Goal: Complete application form: Complete application form

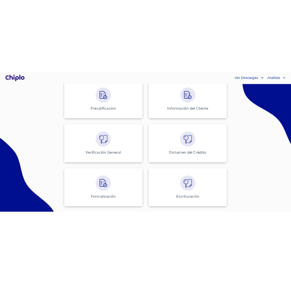
scroll to position [265, 0]
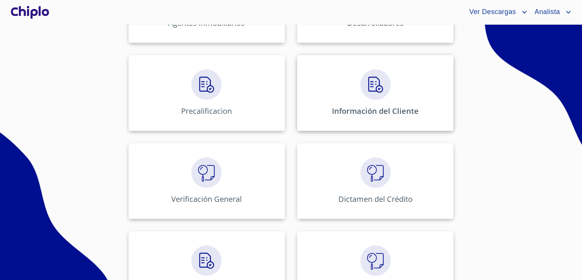
click at [375, 91] on img at bounding box center [376, 84] width 30 height 30
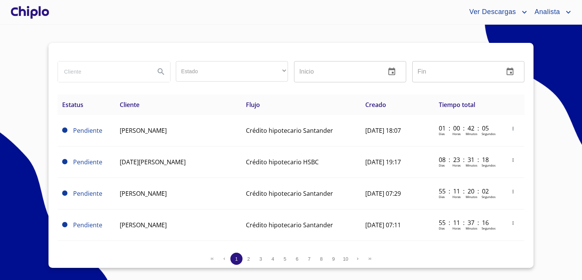
click at [119, 43] on div at bounding box center [291, 52] width 467 height 18
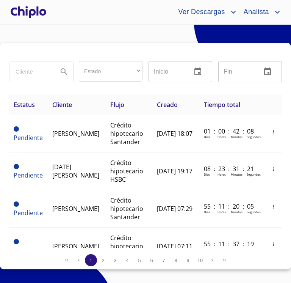
click at [34, 73] on input "search" at bounding box center [30, 71] width 42 height 20
type input "EVYEL"
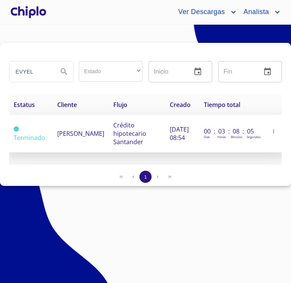
click at [113, 133] on span "Crédito hipotecario Santander" at bounding box center [129, 133] width 33 height 25
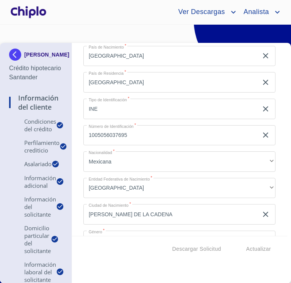
scroll to position [910, 0]
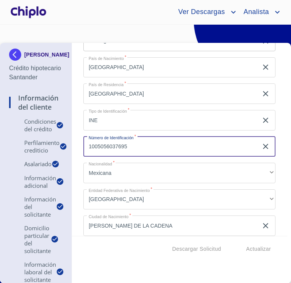
drag, startPoint x: 139, startPoint y: 149, endPoint x: 53, endPoint y: 137, distance: 86.5
click at [53, 136] on div "[PERSON_NAME] Crédito hipotecario Santander Información del Cliente Condiciones…" at bounding box center [143, 163] width 287 height 240
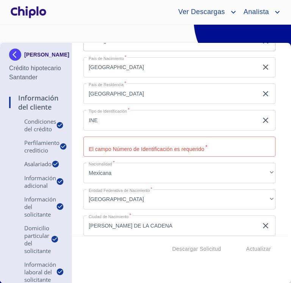
click at [73, 190] on div "Información del Cliente Condiciones del Crédito Selecciona tu producto   * Adqu…" at bounding box center [180, 139] width 216 height 193
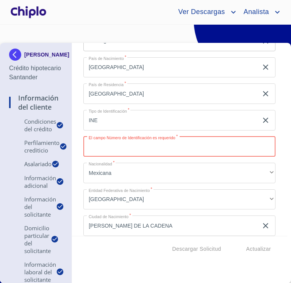
click at [106, 142] on input "Selecciona tu producto   *" at bounding box center [179, 146] width 192 height 20
type input "2090467860"
click at [72, 170] on div "Información del Cliente Condiciones del Crédito Selecciona tu producto   * Adqu…" at bounding box center [180, 139] width 216 height 193
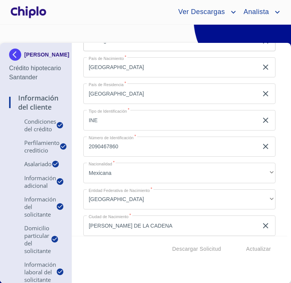
click at [79, 167] on div "Información del Cliente Condiciones del Crédito Selecciona tu producto   * Adqu…" at bounding box center [180, 139] width 216 height 193
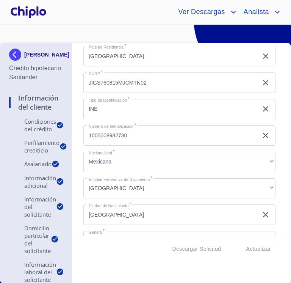
scroll to position [3336, 0]
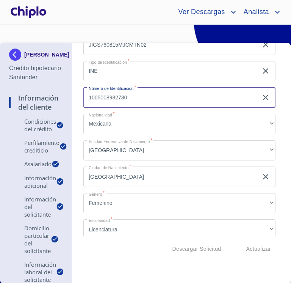
drag, startPoint x: 126, startPoint y: 100, endPoint x: 66, endPoint y: 102, distance: 59.6
click at [65, 102] on div "EVYEL GARCIA ROBLES Crédito hipotecario Santander Información del Cliente Condi…" at bounding box center [143, 163] width 287 height 240
type input "2553660319"
click at [76, 116] on div "Información del Cliente Condiciones del Crédito Selecciona tu producto   * Adqu…" at bounding box center [180, 139] width 216 height 193
drag, startPoint x: 130, startPoint y: 94, endPoint x: 72, endPoint y: 94, distance: 58.0
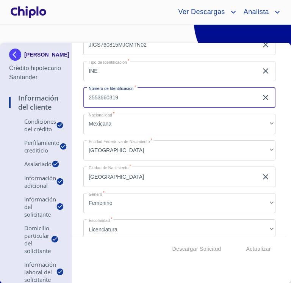
click at [73, 94] on div "Información del Cliente Condiciones del Crédito Selecciona tu producto   * Adqu…" at bounding box center [180, 139] width 216 height 193
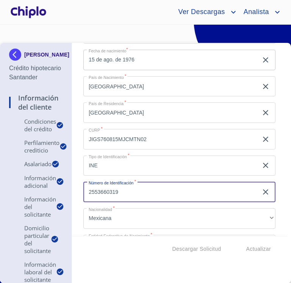
scroll to position [3260, 0]
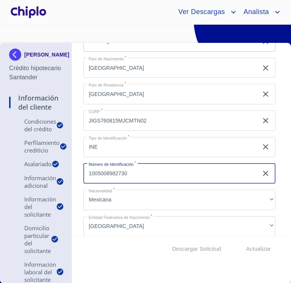
type input "1005008982730"
click at [78, 187] on div "Información del Cliente Condiciones del Crédito Selecciona tu producto   * Adqu…" at bounding box center [180, 139] width 216 height 193
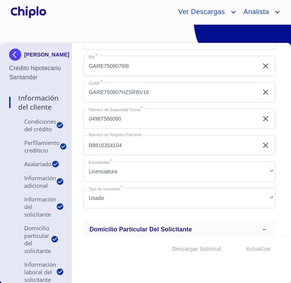
scroll to position [1213, 0]
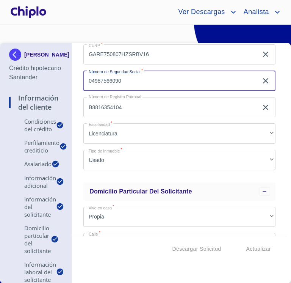
drag, startPoint x: 126, startPoint y: 80, endPoint x: 118, endPoint y: 82, distance: 7.8
click at [118, 82] on input "04987566090" at bounding box center [170, 81] width 175 height 20
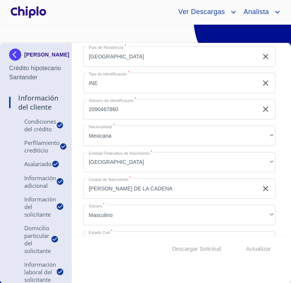
scroll to position [948, 0]
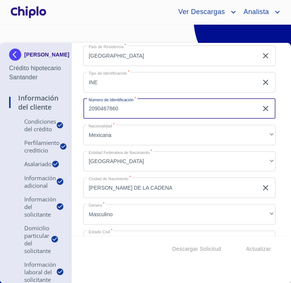
drag, startPoint x: 129, startPoint y: 110, endPoint x: 49, endPoint y: 106, distance: 80.5
click at [47, 106] on div "EVYEL GARCIA ROBLES Crédito hipotecario Santander Información del Cliente Condi…" at bounding box center [143, 163] width 287 height 240
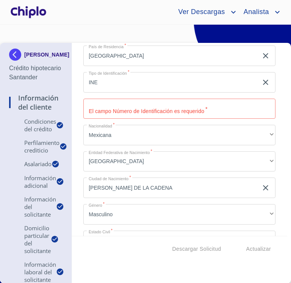
click at [144, 111] on input "Selecciona tu producto   *" at bounding box center [179, 109] width 192 height 20
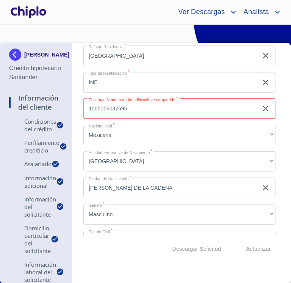
type input "1005056037695"
click at [74, 112] on div "Información del Cliente Condiciones del Crédito Selecciona tu producto   * Adqu…" at bounding box center [180, 139] width 216 height 193
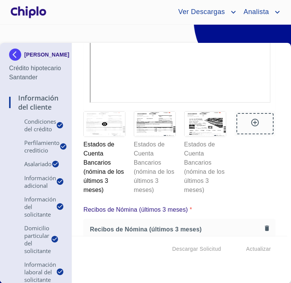
scroll to position [6710, 0]
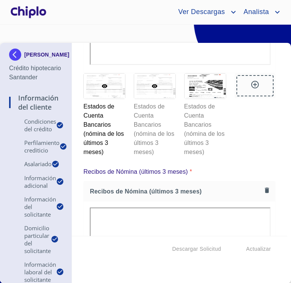
click at [152, 99] on div at bounding box center [154, 86] width 41 height 25
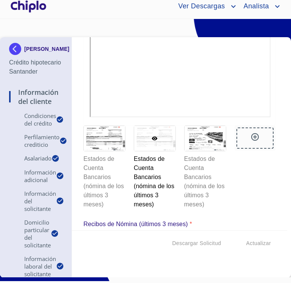
scroll to position [6719, 0]
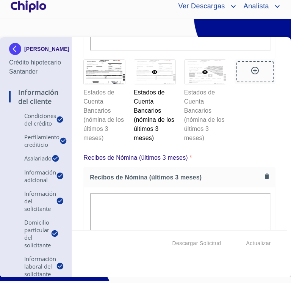
click at [199, 85] on div at bounding box center [205, 72] width 41 height 25
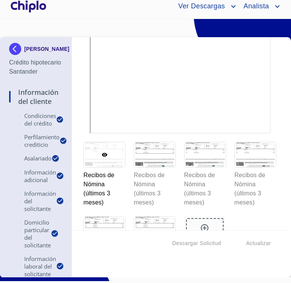
scroll to position [6946, 0]
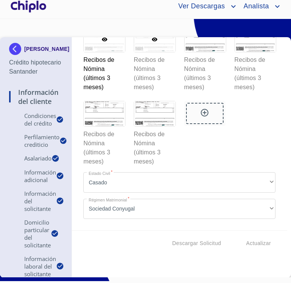
click at [147, 52] on div at bounding box center [154, 39] width 41 height 25
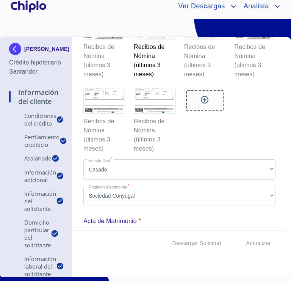
click at [197, 39] on div at bounding box center [205, 26] width 41 height 25
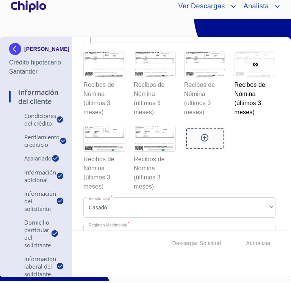
scroll to position [7149, 0]
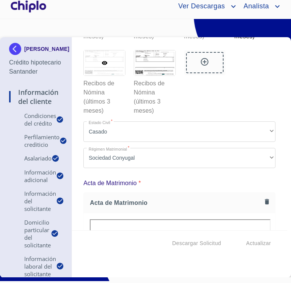
click at [93, 75] on div at bounding box center [104, 62] width 41 height 25
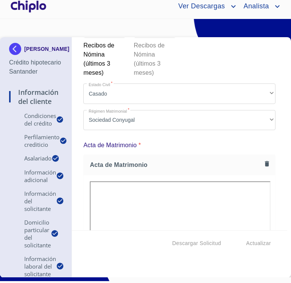
click at [147, 38] on div at bounding box center [154, 25] width 41 height 25
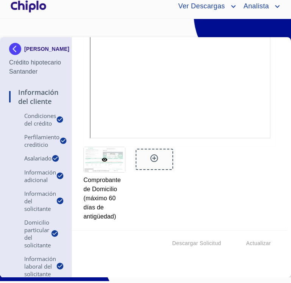
scroll to position [8909, 0]
click at [255, 244] on span "Actualizar" at bounding box center [258, 242] width 25 height 9
click at [247, 243] on span "Actualizar" at bounding box center [258, 242] width 25 height 9
click at [24, 44] on div "[PERSON_NAME]" at bounding box center [35, 50] width 53 height 15
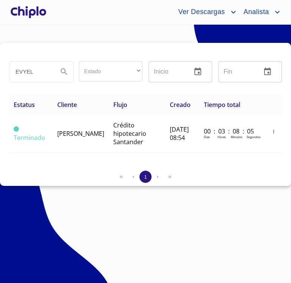
click at [44, 77] on input "EVYEL" at bounding box center [30, 71] width 42 height 20
drag, startPoint x: 50, startPoint y: 73, endPoint x: 0, endPoint y: 67, distance: 50.4
click at [0, 67] on div "EVYEL Estado ​ ​ Inicio ​ Fin ​ Estatus Cliente Flujo Creado Tiempo total Termi…" at bounding box center [145, 114] width 291 height 143
type input "[PERSON_NAME]"
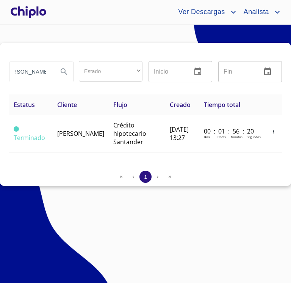
scroll to position [0, 0]
drag, startPoint x: 50, startPoint y: 74, endPoint x: 0, endPoint y: 72, distance: 50.1
click at [0, 72] on div "ITZEL VAZQUEZ Estado ​ ​ Inicio ​ Fin ​ Estatus Cliente Flujo Creado Tiempo tot…" at bounding box center [145, 114] width 291 height 143
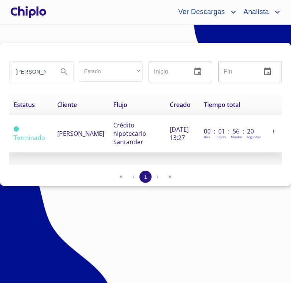
click at [60, 129] on span "[PERSON_NAME]" at bounding box center [80, 133] width 47 height 8
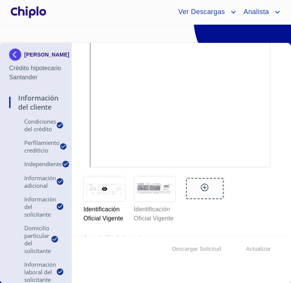
scroll to position [3488, 0]
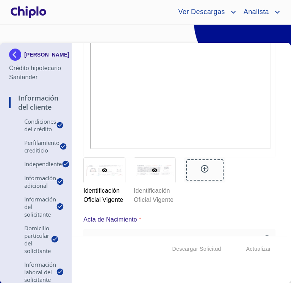
click at [134, 177] on div at bounding box center [154, 170] width 41 height 25
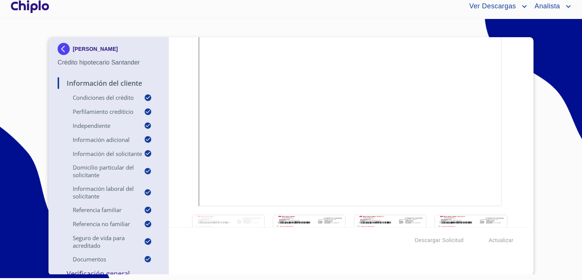
scroll to position [4643, 0]
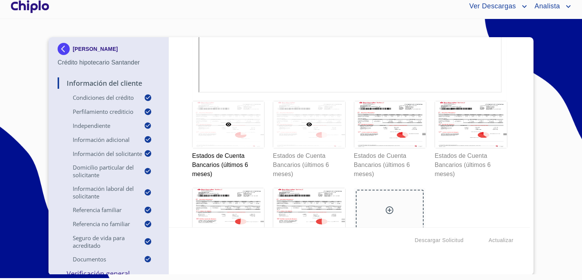
click at [309, 117] on div at bounding box center [309, 124] width 72 height 47
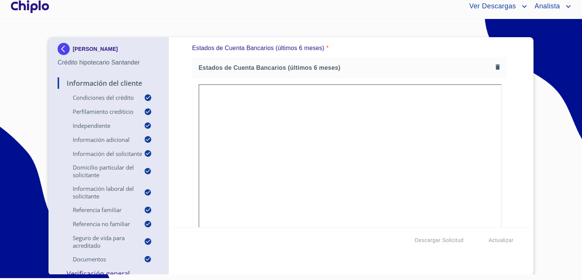
scroll to position [1, 0]
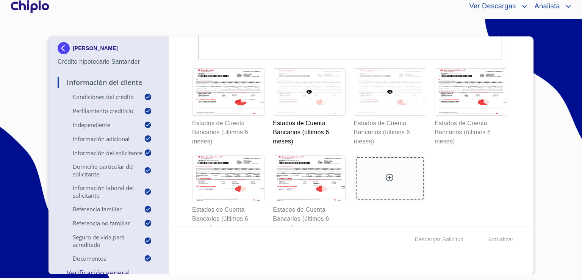
click at [389, 108] on div at bounding box center [390, 92] width 72 height 47
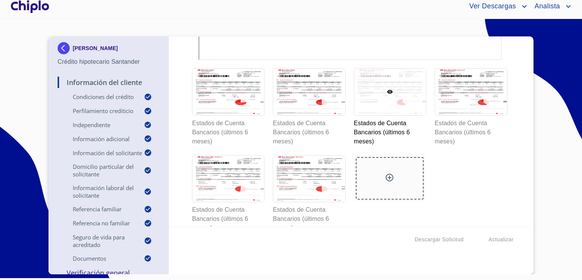
scroll to position [4599, 0]
click at [475, 116] on p "Estados de Cuenta Bancarios (últimos 6 meses)" at bounding box center [471, 131] width 72 height 30
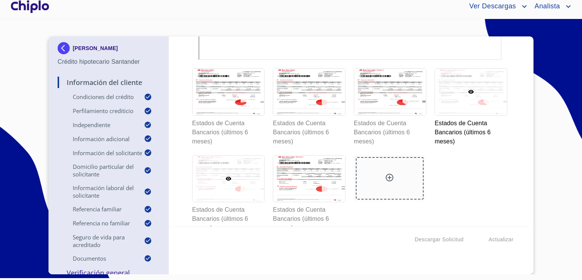
click at [248, 164] on div at bounding box center [229, 178] width 72 height 47
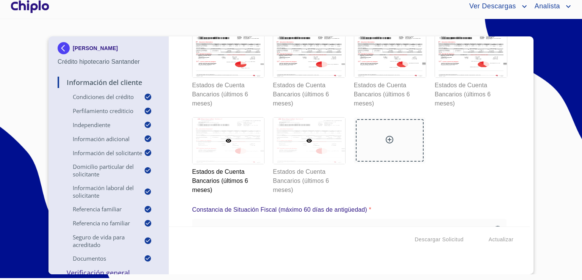
click at [306, 144] on div at bounding box center [309, 141] width 72 height 47
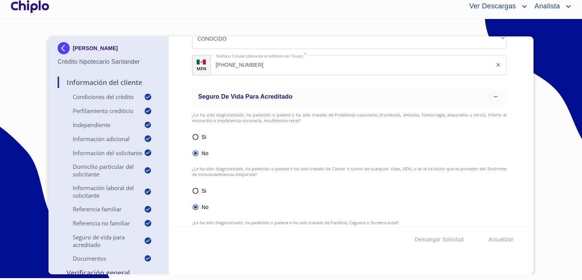
scroll to position [2476, 0]
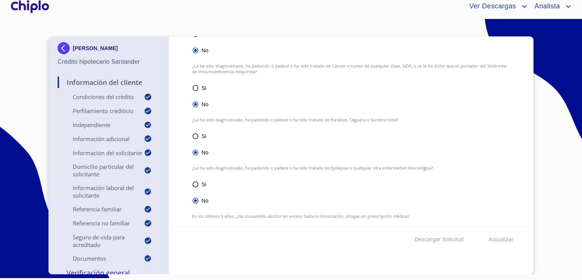
drag, startPoint x: 528, startPoint y: 129, endPoint x: 522, endPoint y: 146, distance: 18.1
click at [512, 192] on div "ITZEL VAZQUEZ REYNA Crédito hipotecario Santander Información del Cliente Condi…" at bounding box center [291, 155] width 485 height 238
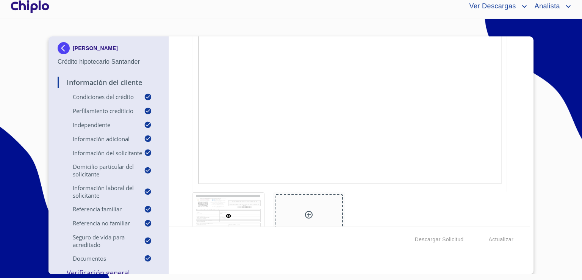
scroll to position [5054, 0]
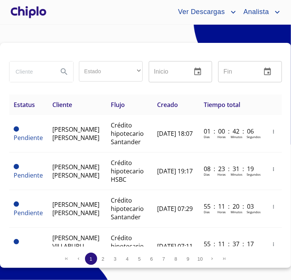
click at [24, 9] on div at bounding box center [28, 12] width 39 height 24
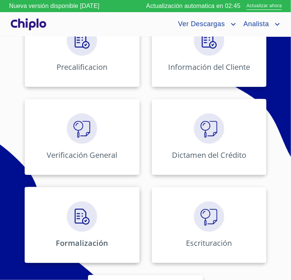
scroll to position [227, 0]
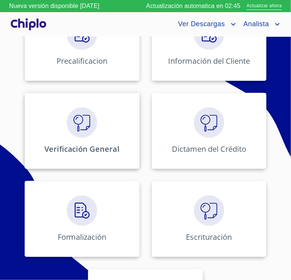
click at [102, 153] on p "Verificación General" at bounding box center [81, 149] width 75 height 10
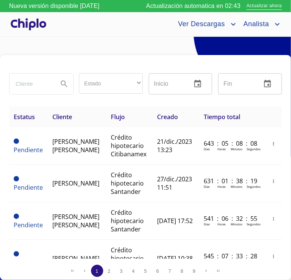
click at [42, 78] on input "search" at bounding box center [30, 84] width 42 height 20
type input "V"
type input "EVYEL"
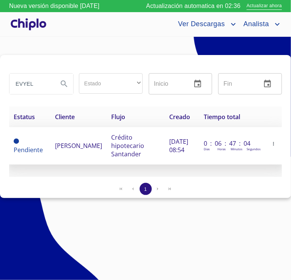
click at [45, 137] on td "Pendiente" at bounding box center [30, 146] width 42 height 38
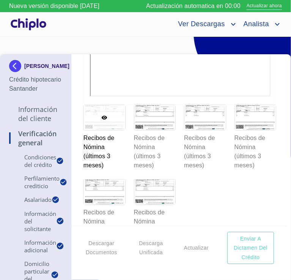
scroll to position [6976, 0]
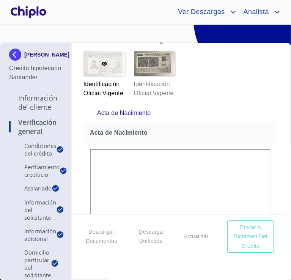
scroll to position [5421, 0]
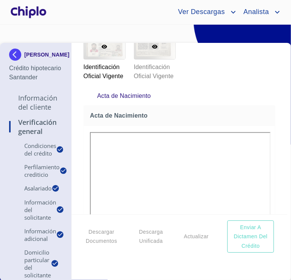
click at [155, 59] on div at bounding box center [154, 46] width 41 height 25
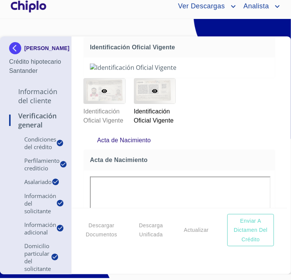
click at [109, 103] on div at bounding box center [104, 90] width 41 height 25
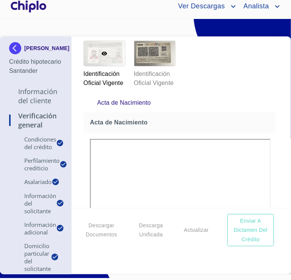
scroll to position [5408, 0]
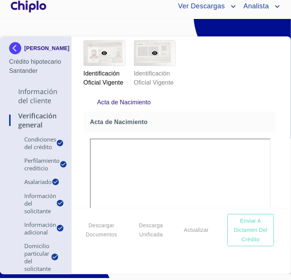
click at [152, 55] on icon at bounding box center [155, 53] width 6 height 4
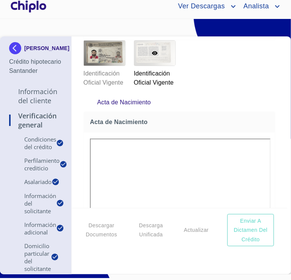
scroll to position [5371, 0]
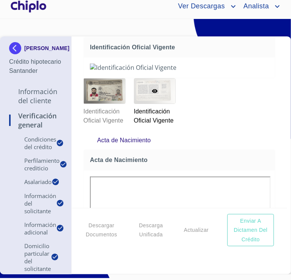
click at [17, 49] on img at bounding box center [16, 48] width 15 height 12
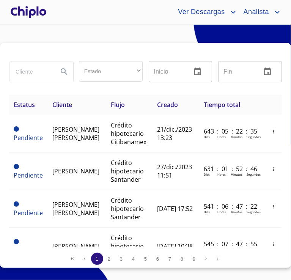
click at [36, 71] on input "search" at bounding box center [30, 71] width 42 height 20
paste input "[PERSON_NAME]"
type input "[PERSON_NAME]"
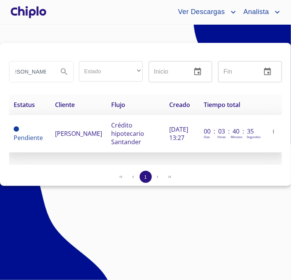
scroll to position [0, 0]
click at [47, 138] on td "Pendiente" at bounding box center [30, 134] width 42 height 38
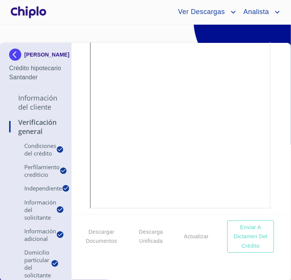
scroll to position [3420, 0]
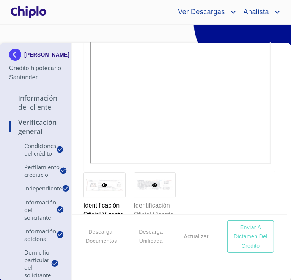
click at [140, 196] on div at bounding box center [154, 184] width 41 height 25
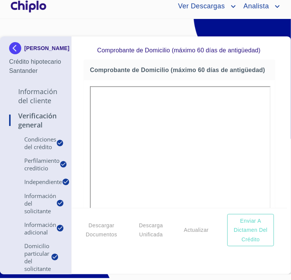
scroll to position [3984, 0]
